Goal: Entertainment & Leisure: Consume media (video, audio)

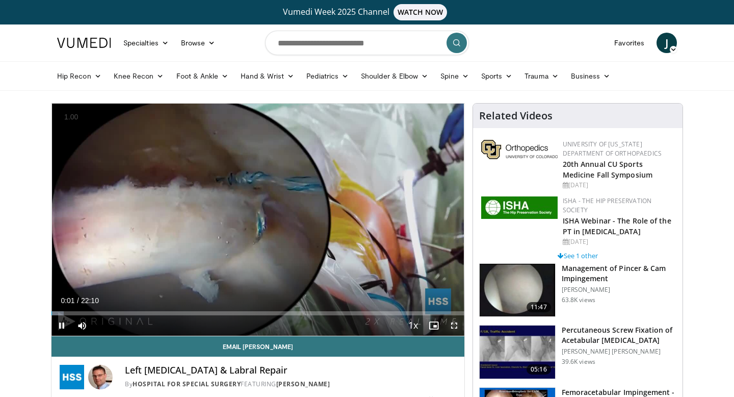
click at [451, 329] on span "Video Player" at bounding box center [454, 325] width 20 height 20
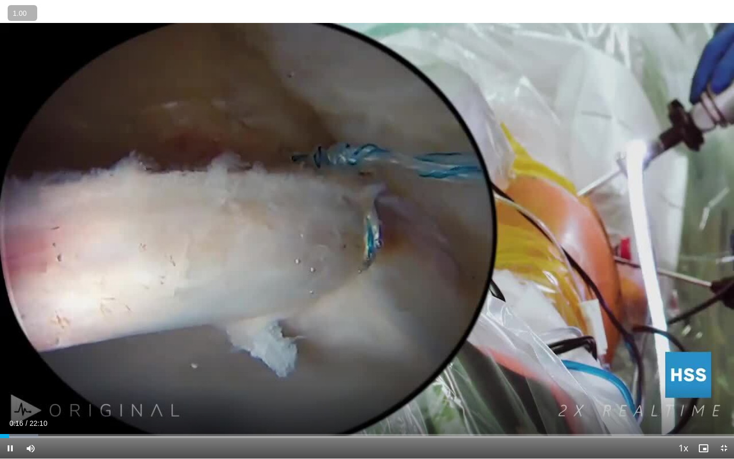
click at [0, 0] on button "+" at bounding box center [0, 0] width 0 height 0
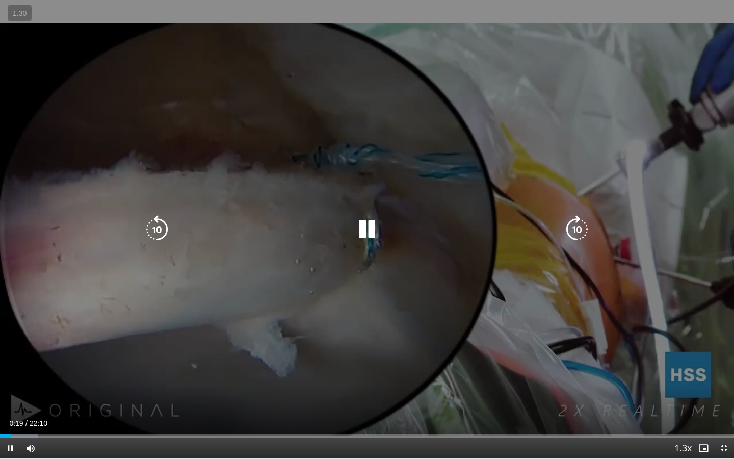
click at [360, 224] on icon "Video Player" at bounding box center [367, 229] width 29 height 29
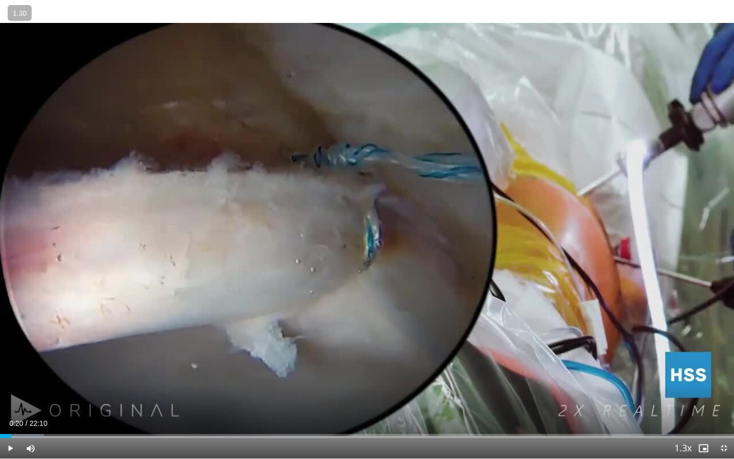
click at [360, 224] on div "10 seconds Tap to unmute" at bounding box center [367, 229] width 734 height 458
click at [0, 0] on button "+" at bounding box center [0, 0] width 0 height 0
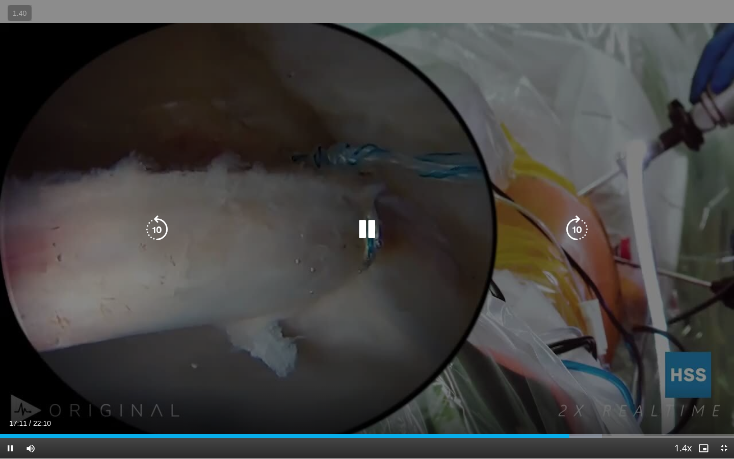
click at [325, 336] on div "10 seconds Tap to unmute" at bounding box center [367, 229] width 734 height 458
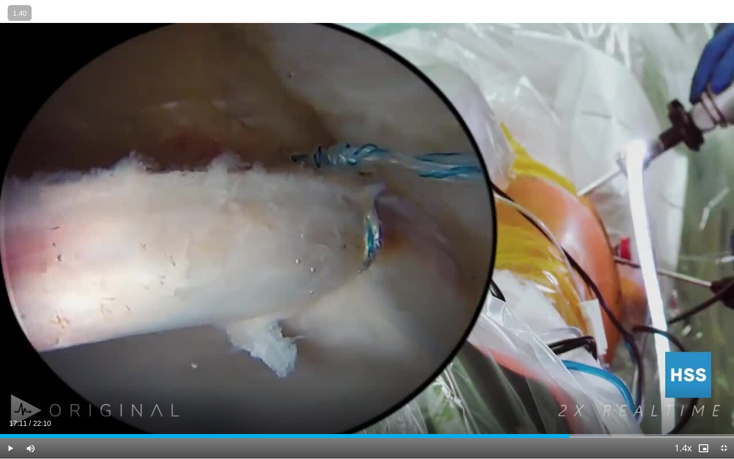
click at [389, 251] on div "10 seconds Tap to unmute" at bounding box center [367, 229] width 734 height 458
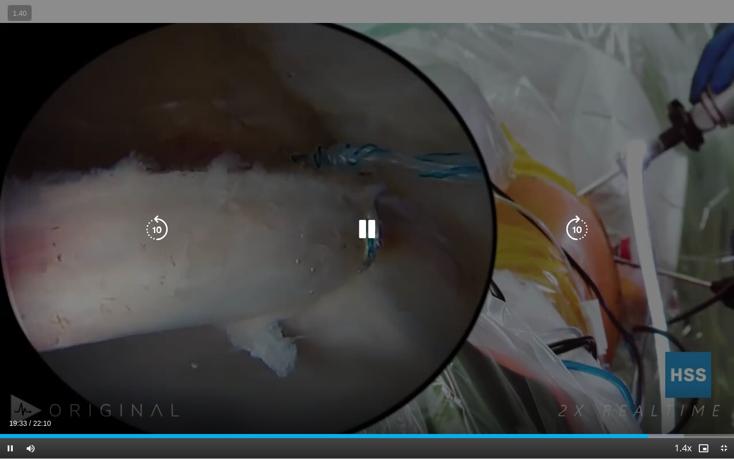
click at [372, 235] on icon "Video Player" at bounding box center [367, 229] width 29 height 29
click at [389, 187] on div "10 seconds Tap to unmute" at bounding box center [367, 229] width 734 height 458
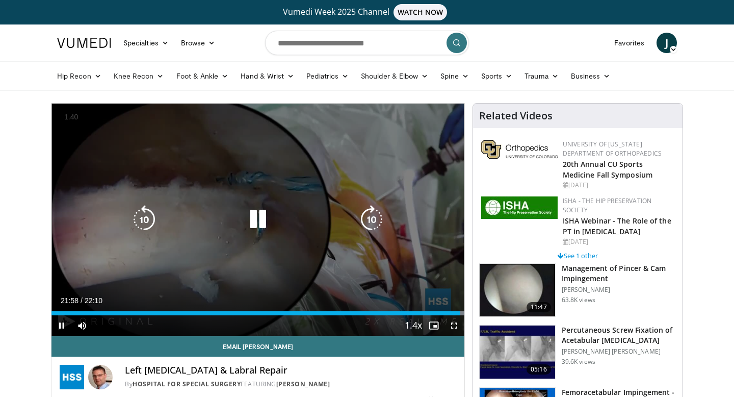
click at [258, 265] on div "10 seconds Tap to unmute" at bounding box center [257, 219] width 413 height 232
